Goal: Check status

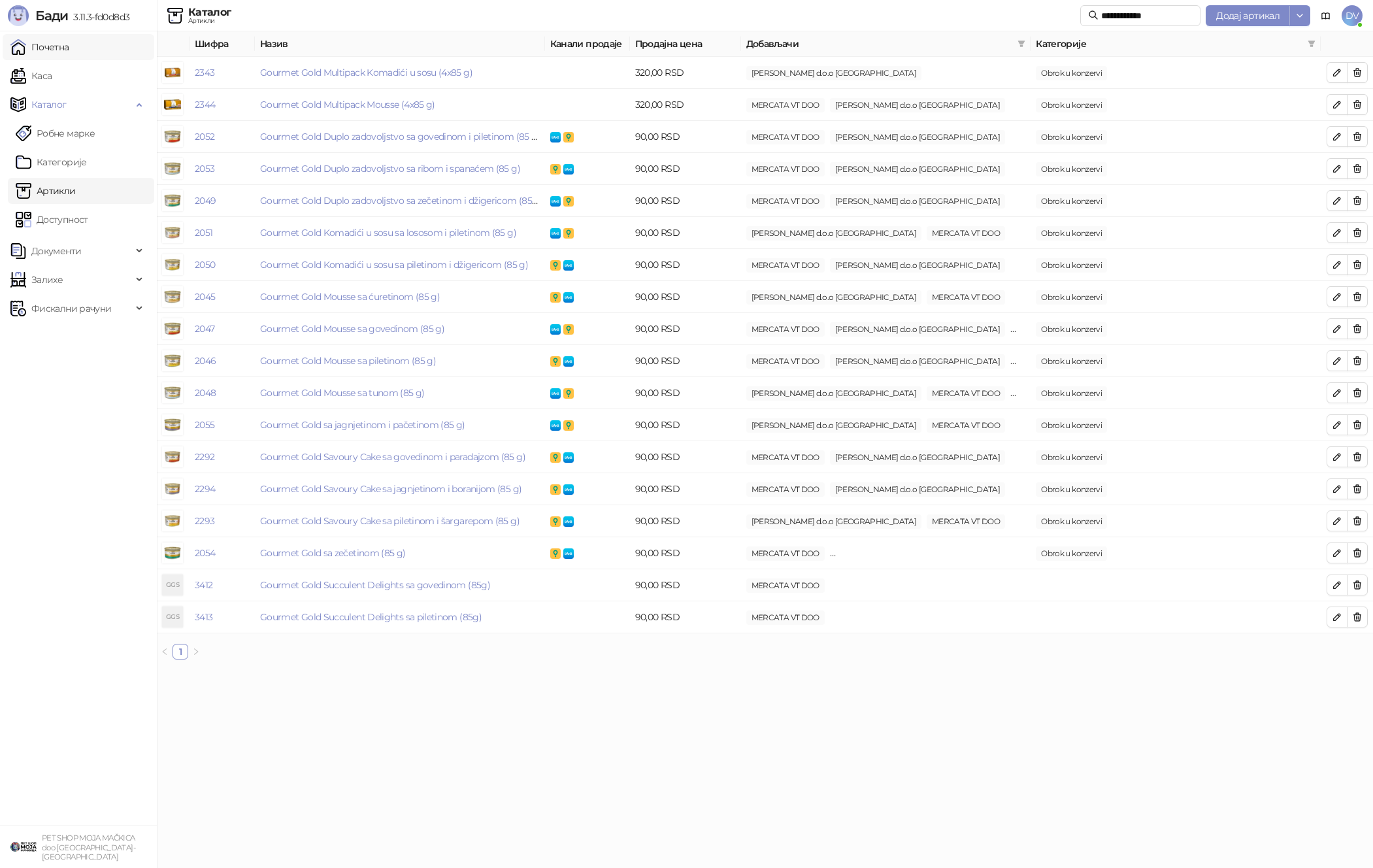
click at [69, 46] on link "Почетна" at bounding box center [40, 46] width 59 height 26
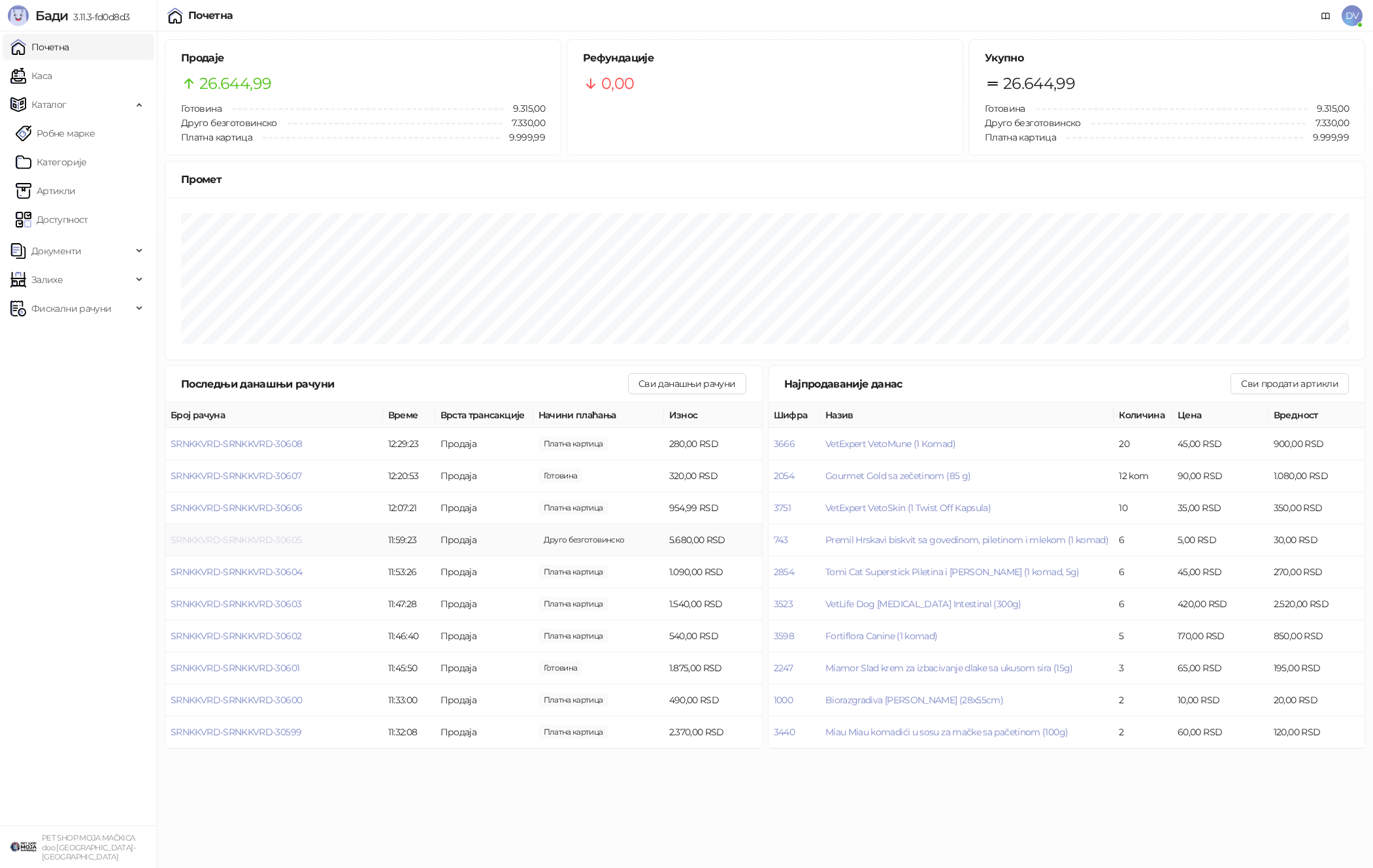
click at [277, 535] on span "SRNKKVRD-SRNKKVRD-30605" at bounding box center [235, 540] width 131 height 12
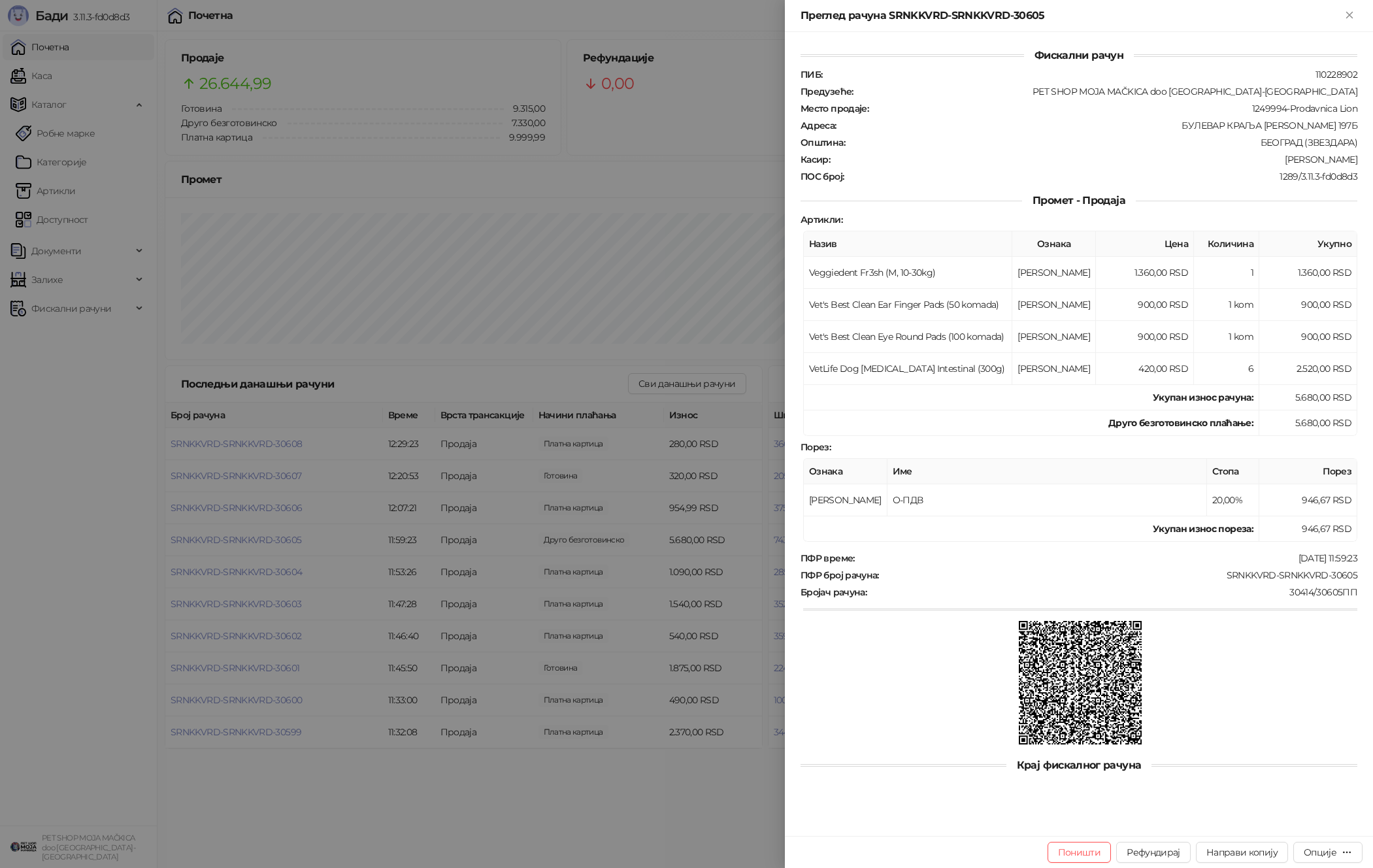
click at [328, 549] on div at bounding box center [686, 434] width 1373 height 868
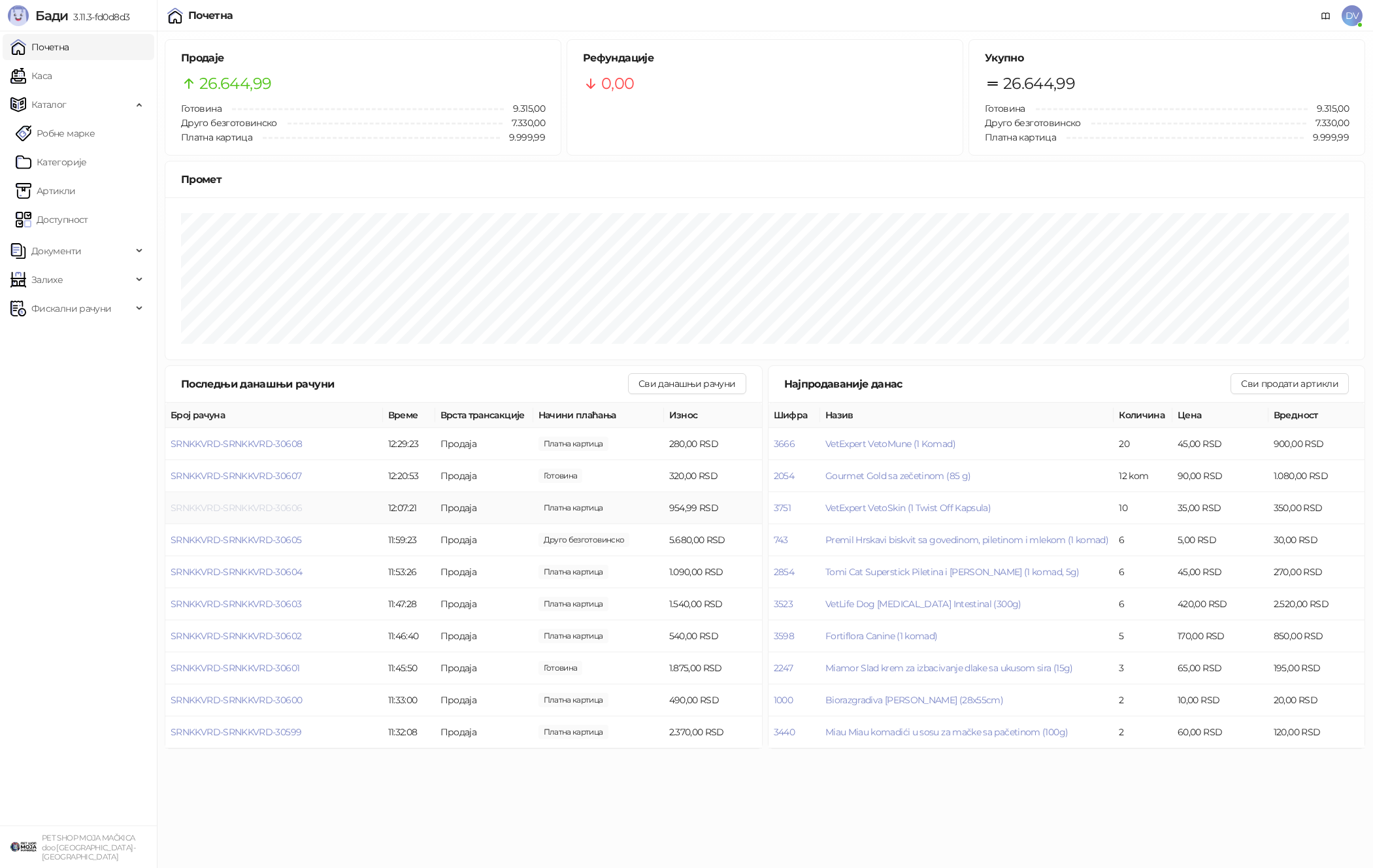
click at [244, 506] on span "SRNKKVRD-SRNKKVRD-30606" at bounding box center [236, 508] width 131 height 12
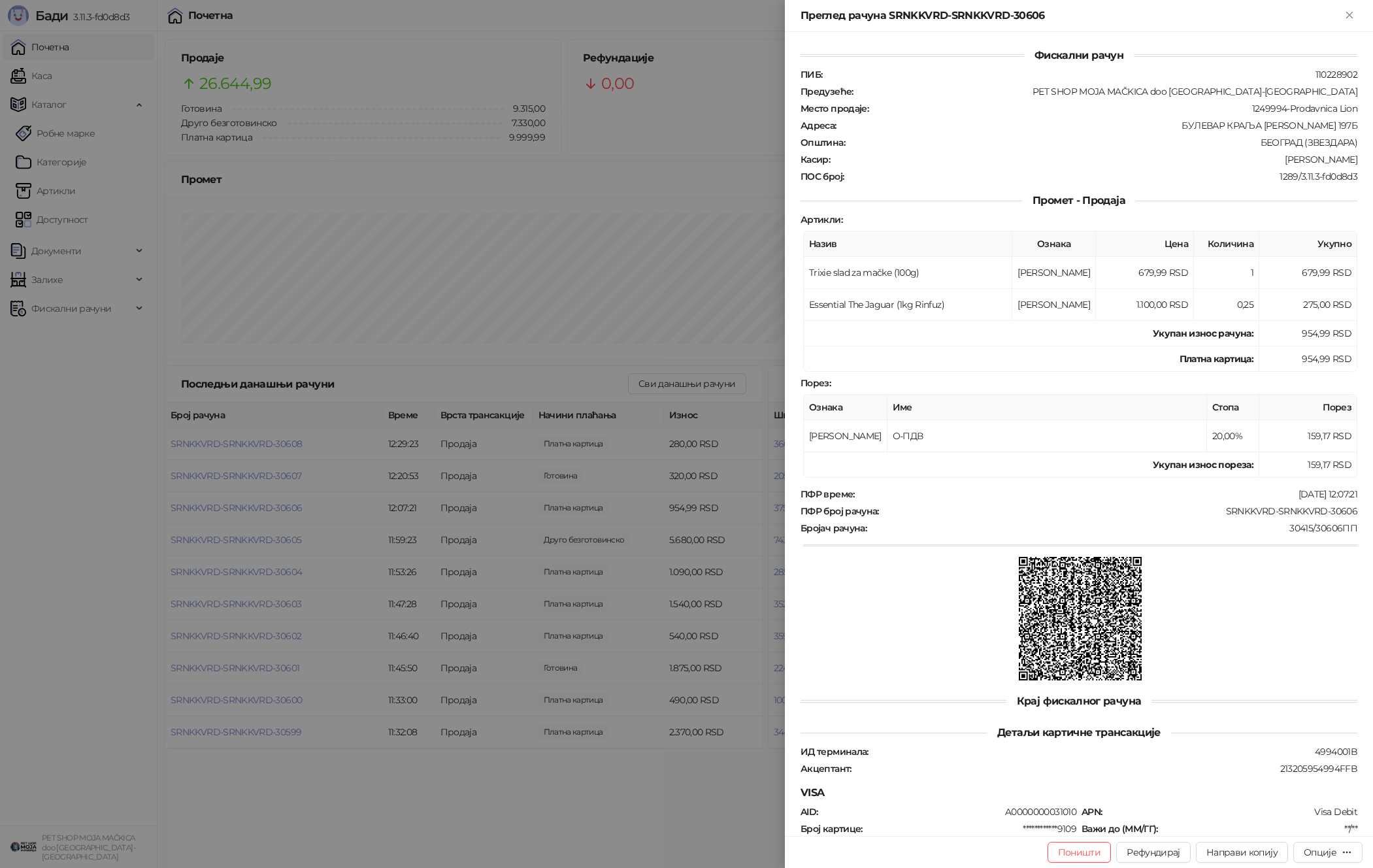
click at [250, 509] on div at bounding box center [686, 434] width 1373 height 868
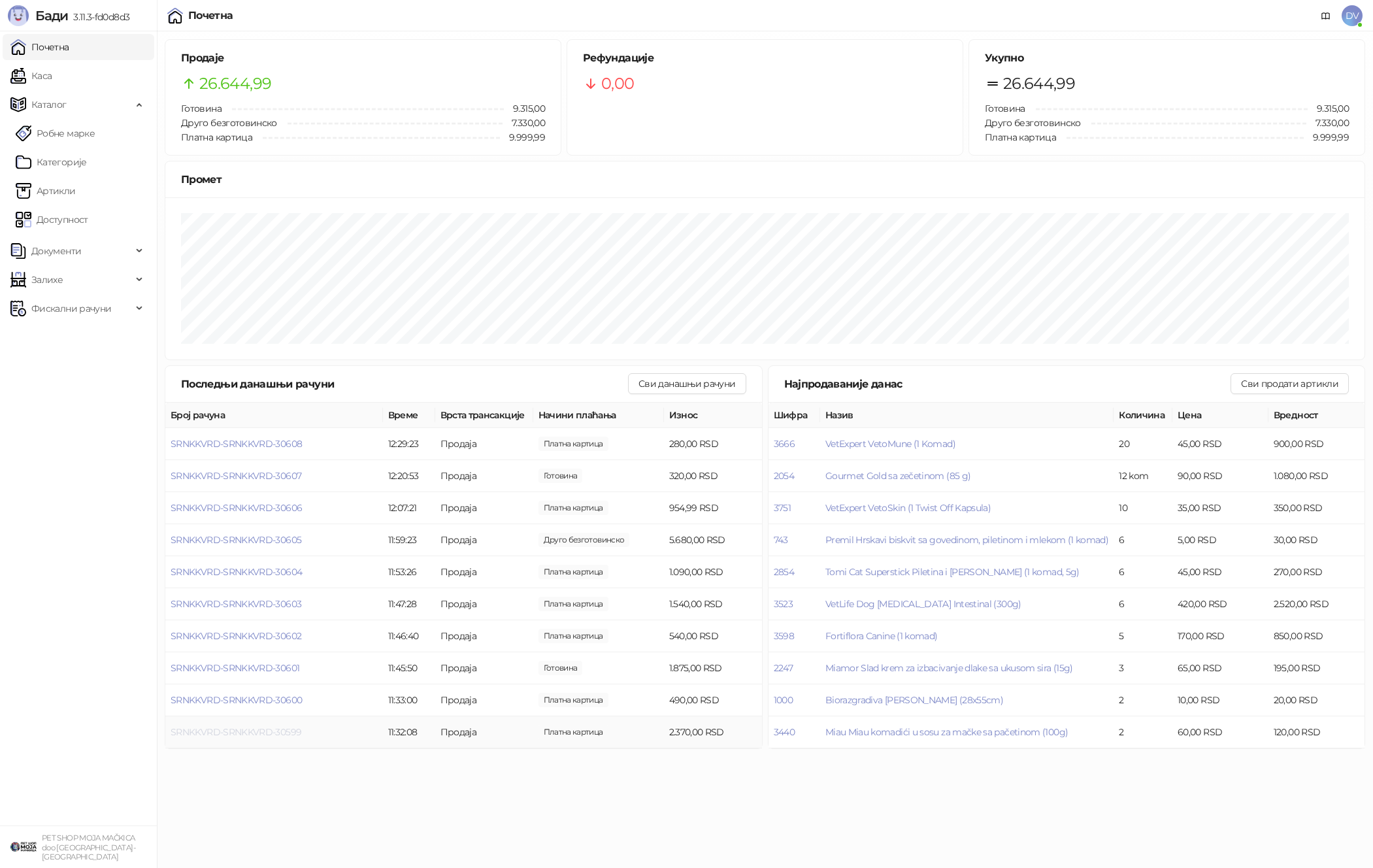
click at [297, 730] on span "SRNKKVRD-SRNKKVRD-30599" at bounding box center [235, 732] width 131 height 12
